Goal: Navigation & Orientation: Find specific page/section

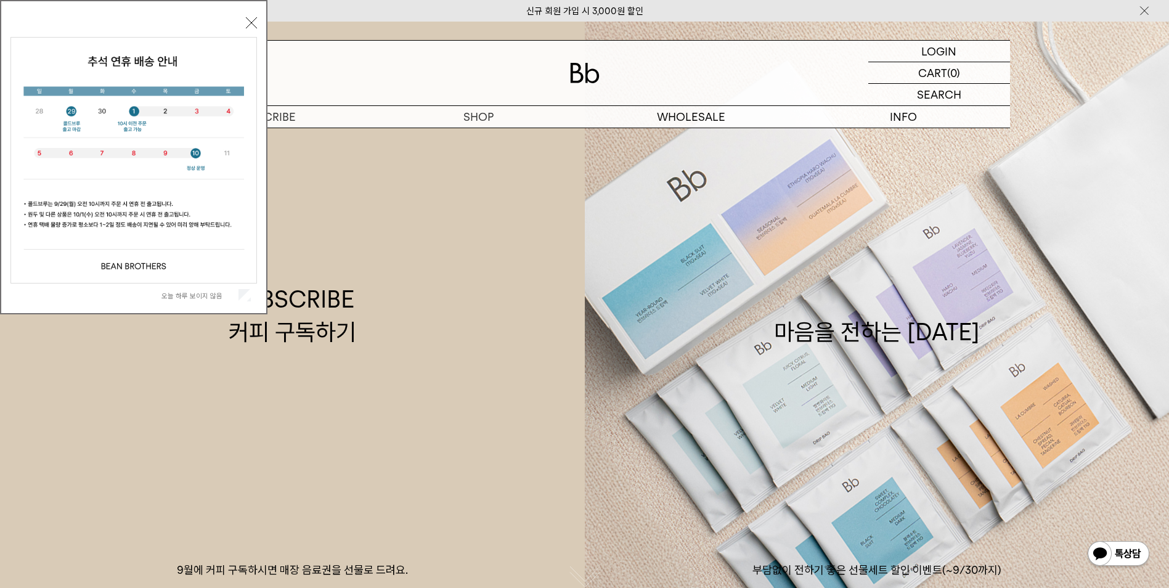
click at [199, 297] on label "오늘 하루 보이지 않음" at bounding box center [199, 296] width 75 height 9
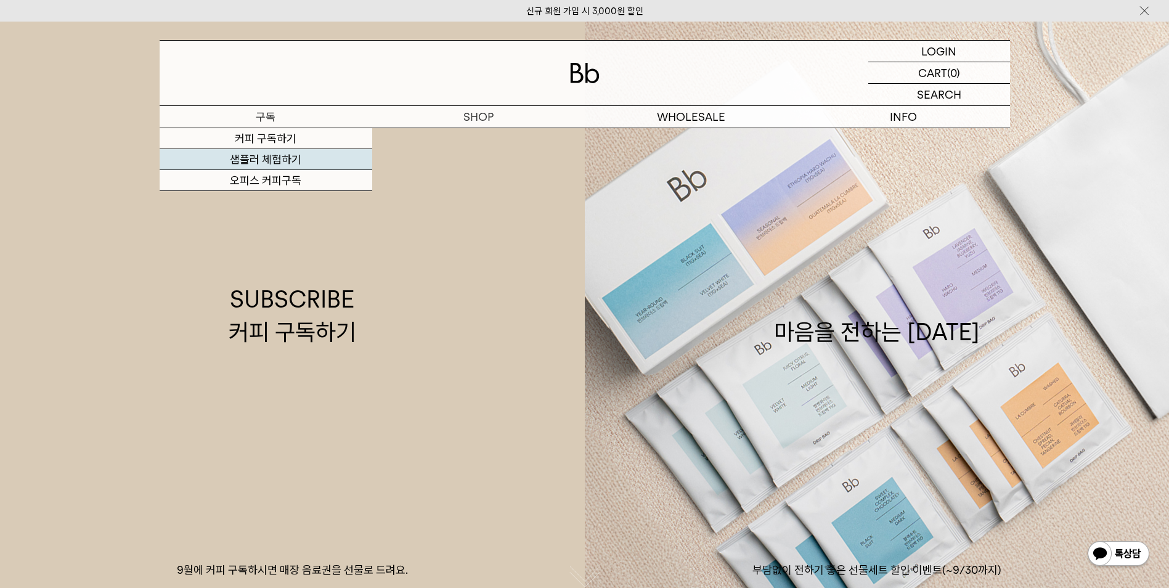
click at [261, 157] on link "샘플러 체험하기" at bounding box center [266, 159] width 213 height 21
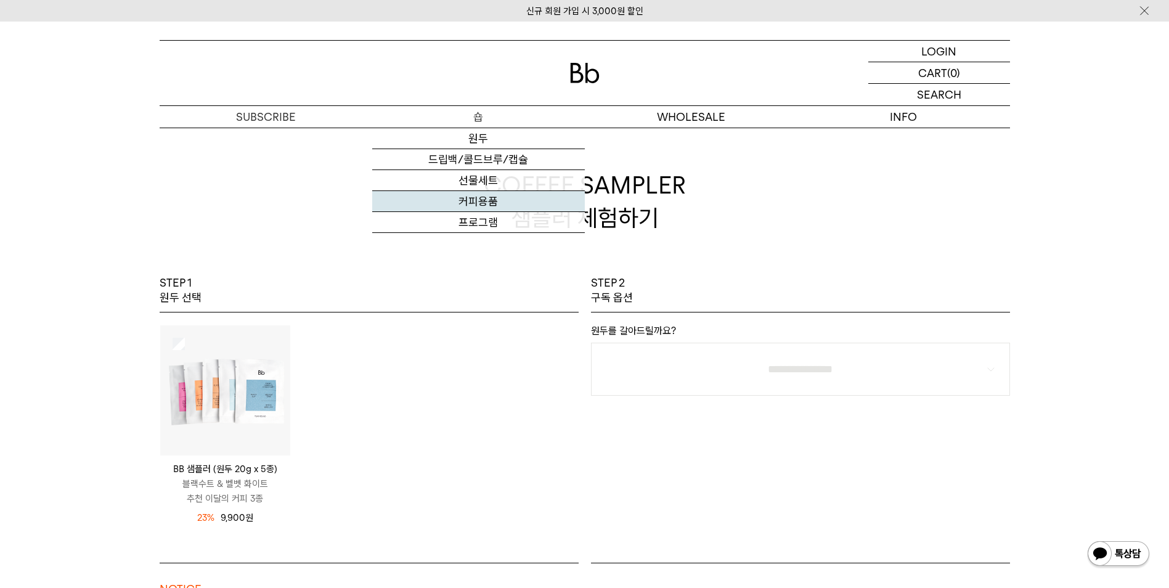
click at [483, 201] on link "커피용품" at bounding box center [478, 201] width 213 height 21
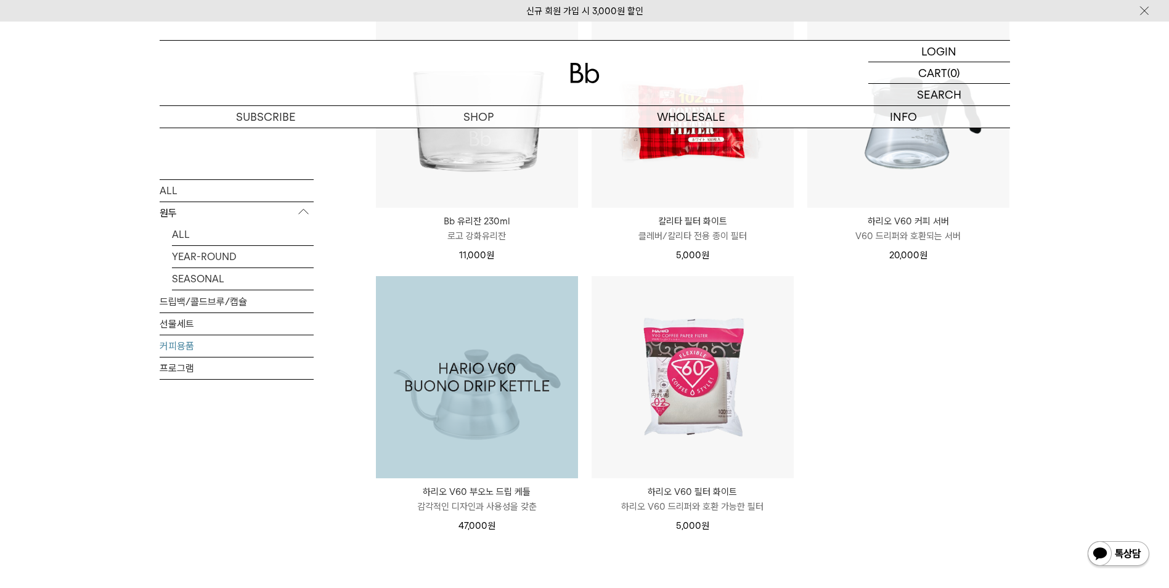
scroll to position [247, 0]
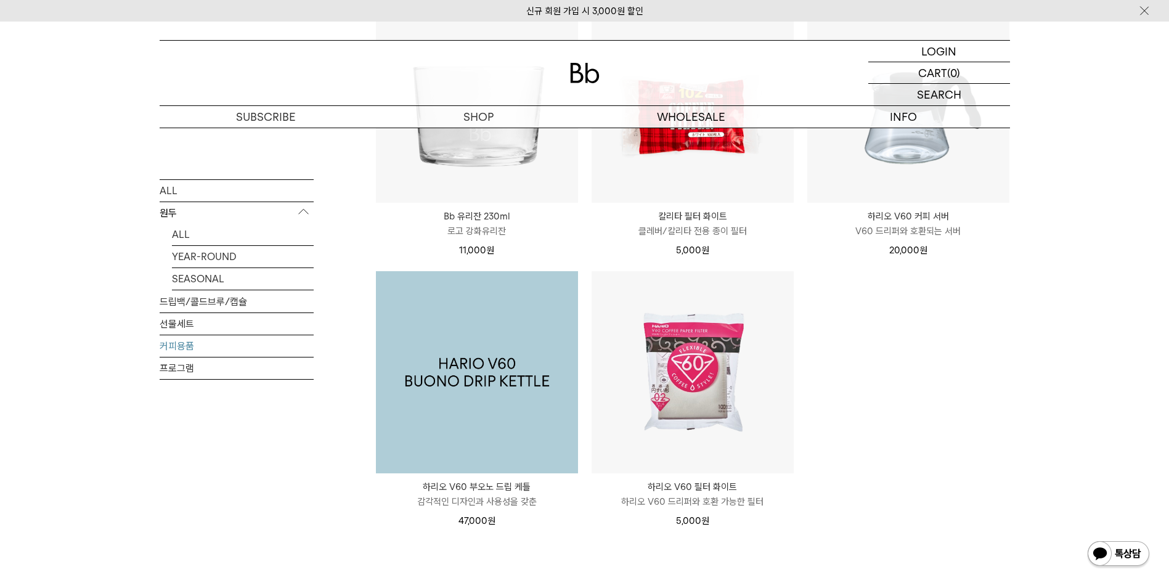
click at [461, 404] on img at bounding box center [477, 372] width 202 height 202
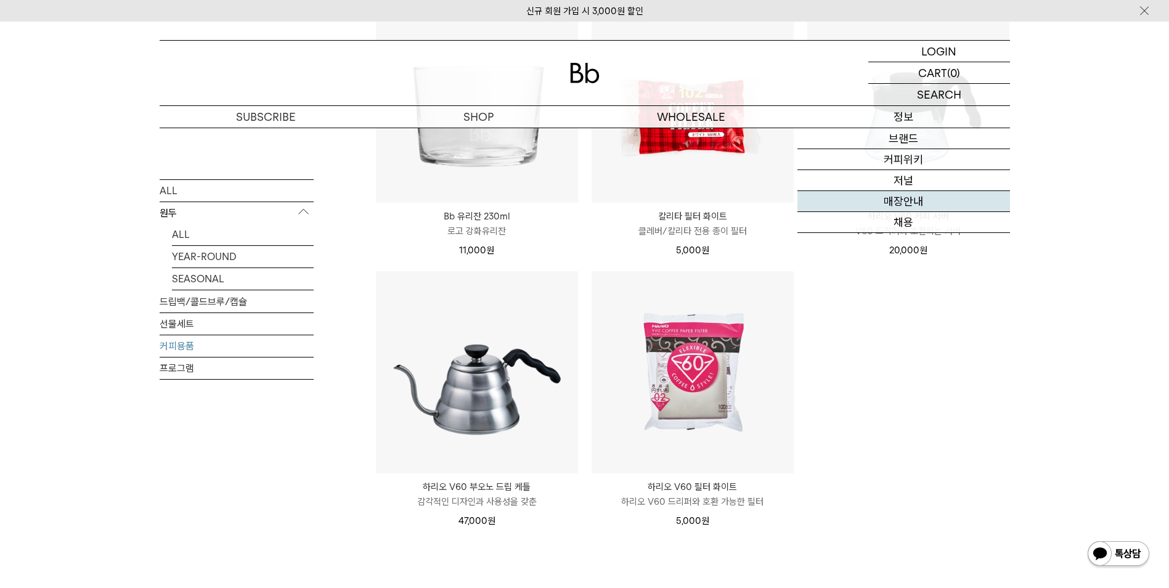
click at [923, 199] on link "매장안내" at bounding box center [904, 201] width 213 height 21
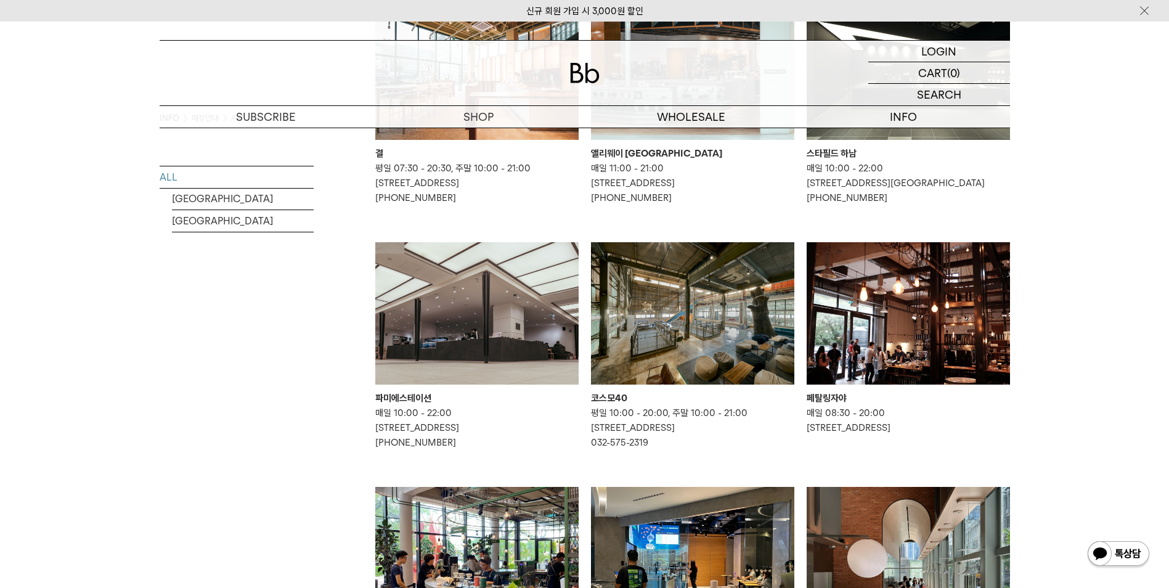
scroll to position [493, 0]
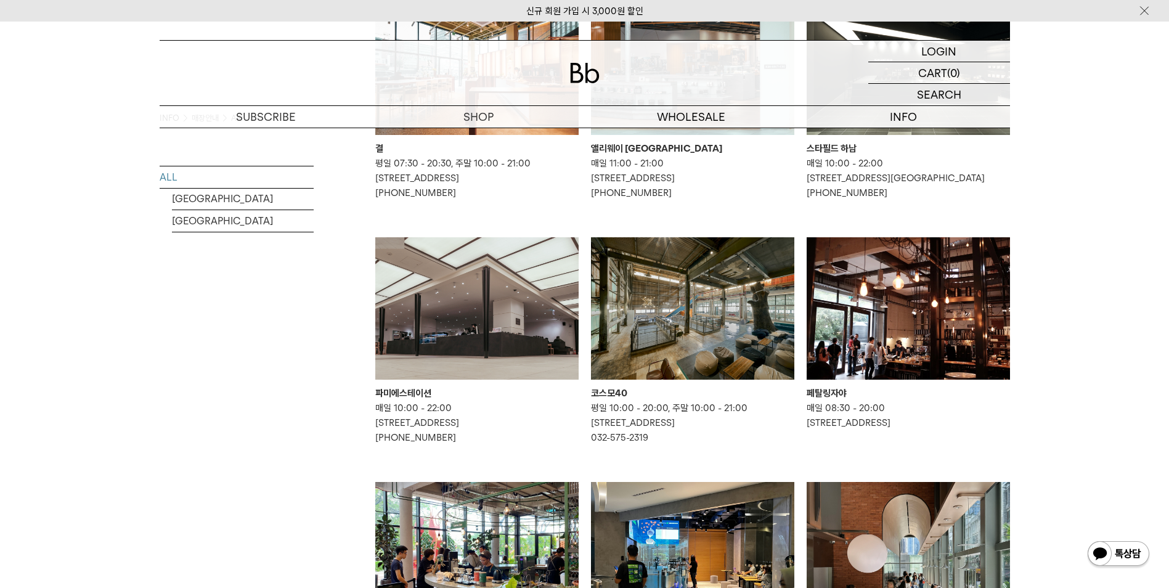
click at [461, 353] on img at bounding box center [476, 308] width 203 height 142
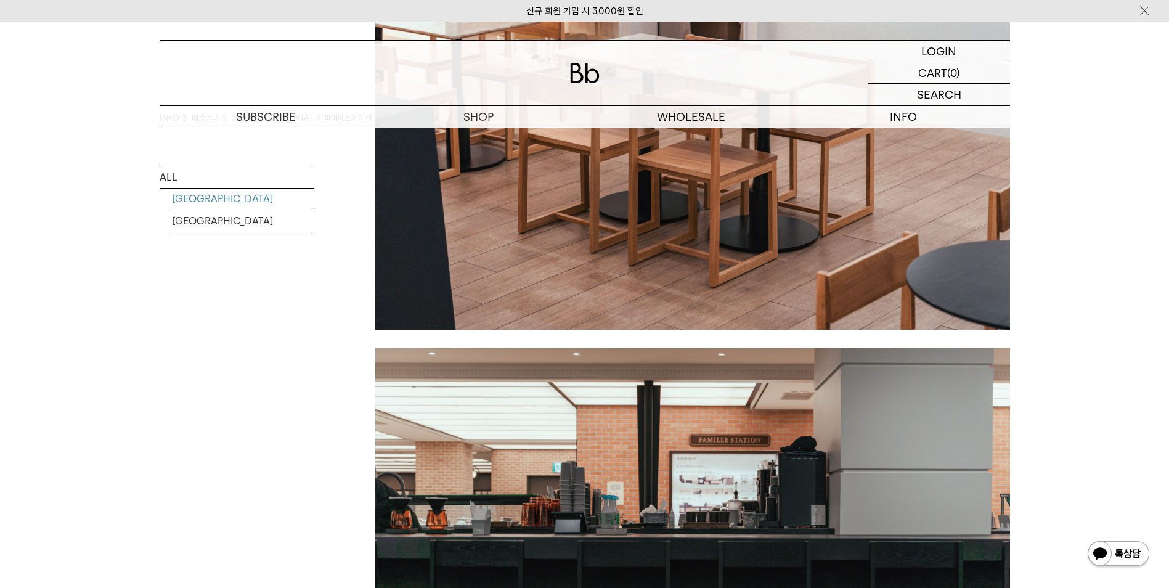
scroll to position [2343, 0]
